Goal: Transaction & Acquisition: Obtain resource

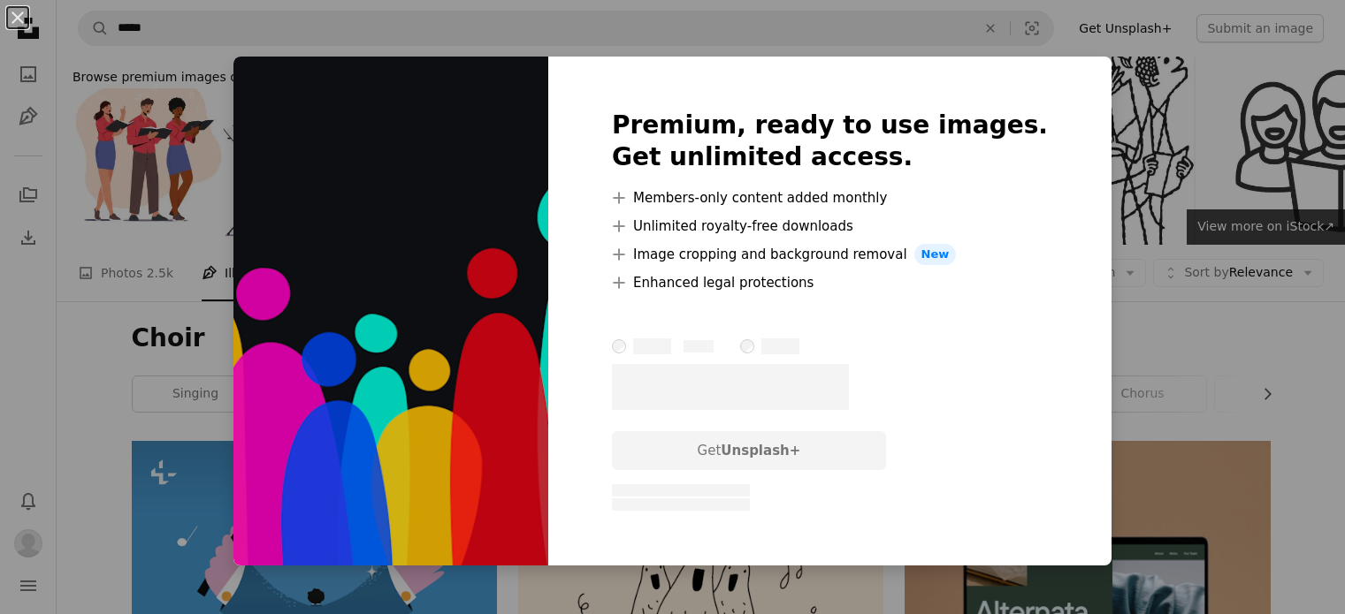
scroll to position [1326, 0]
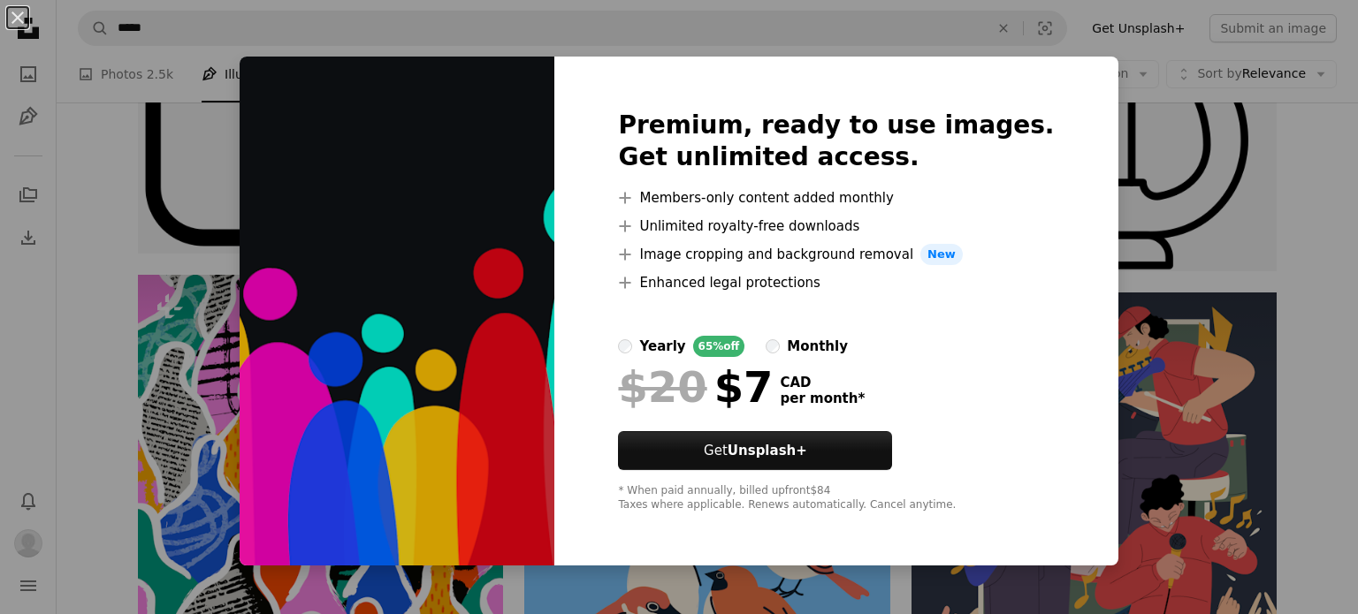
click at [1213, 296] on div "An X shape Premium, ready to use images. Get unlimited access. A plus sign Memb…" at bounding box center [679, 307] width 1358 height 614
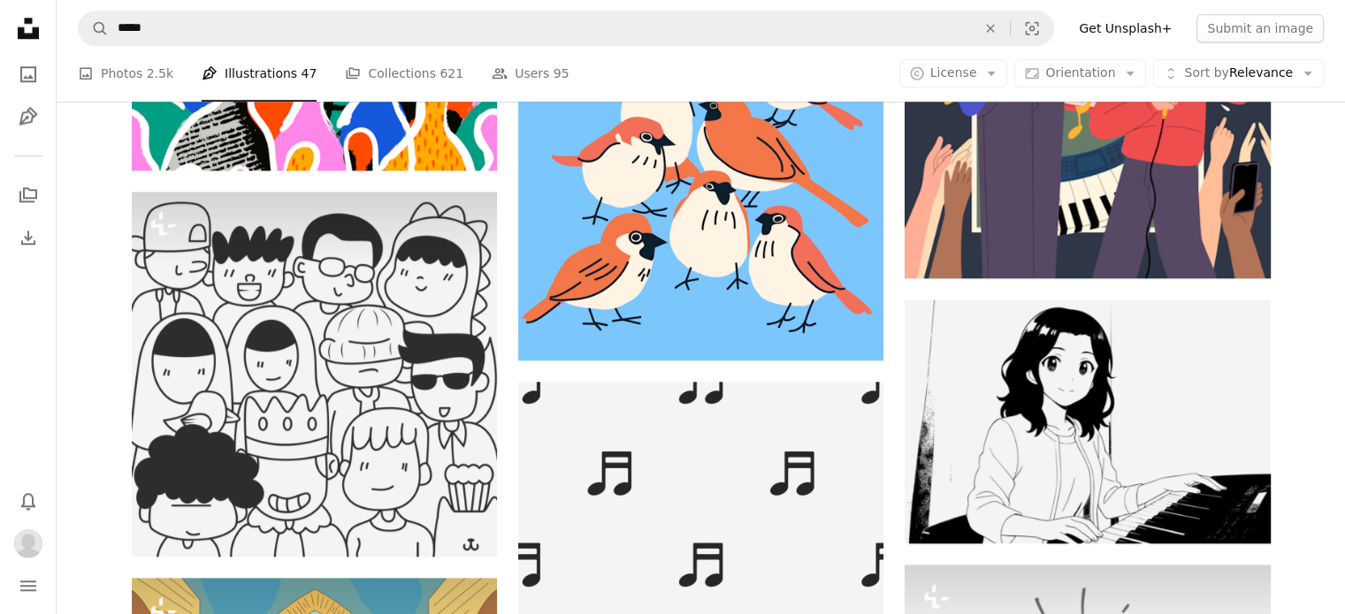
scroll to position [1857, 0]
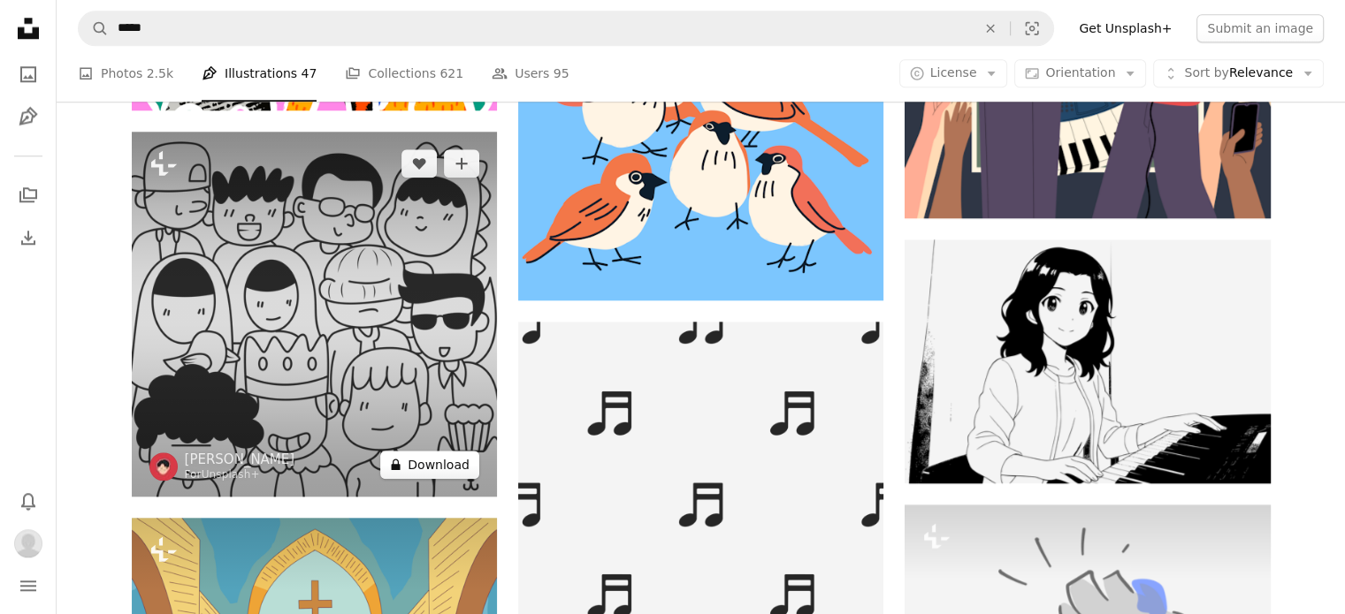
click at [438, 473] on button "A lock Download" at bounding box center [429, 465] width 99 height 28
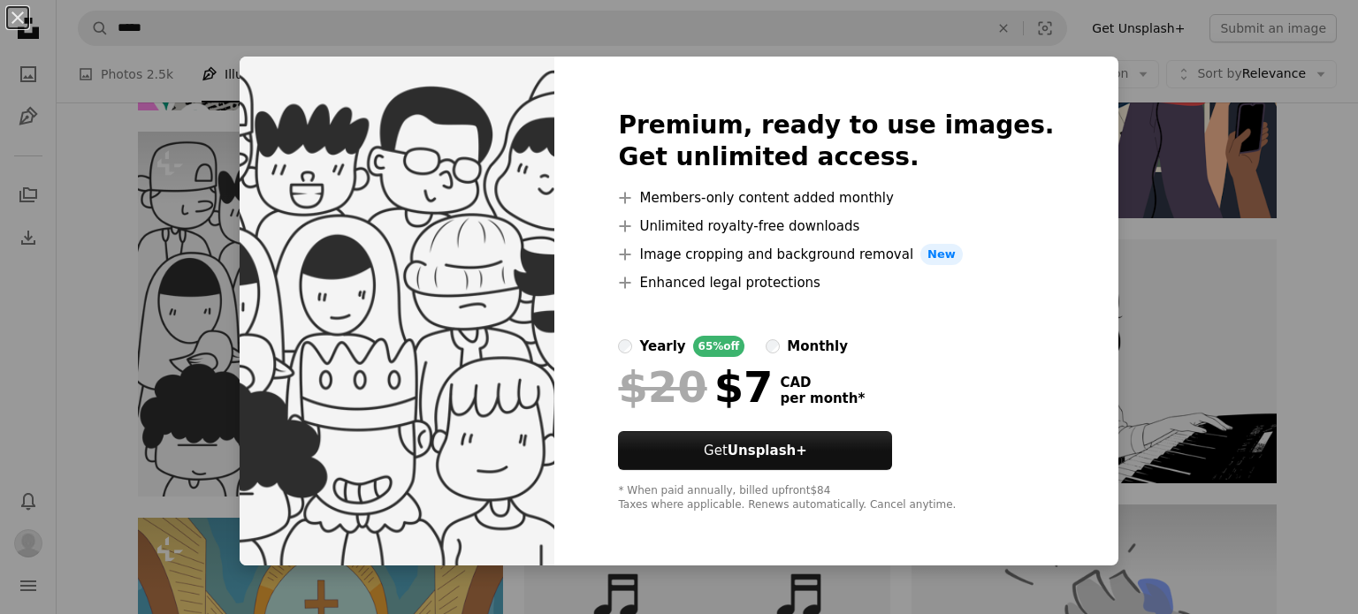
click at [1263, 343] on div "An X shape Premium, ready to use images. Get unlimited access. A plus sign Memb…" at bounding box center [679, 307] width 1358 height 614
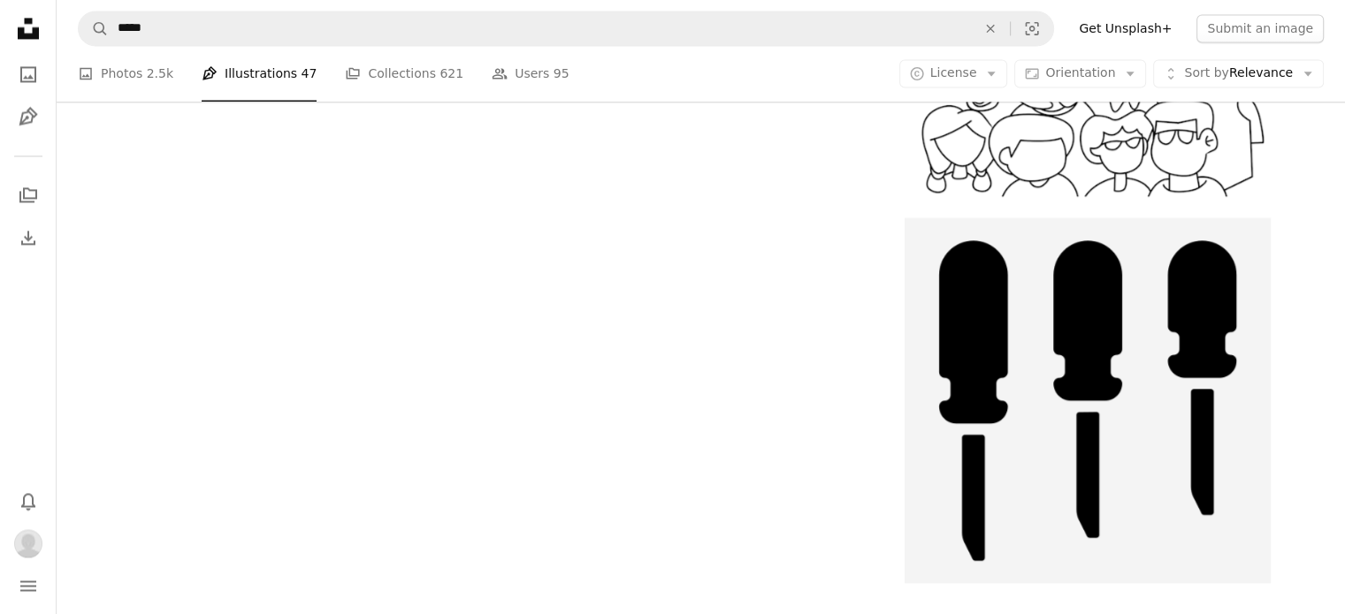
scroll to position [2918, 0]
